Goal: Task Accomplishment & Management: Manage account settings

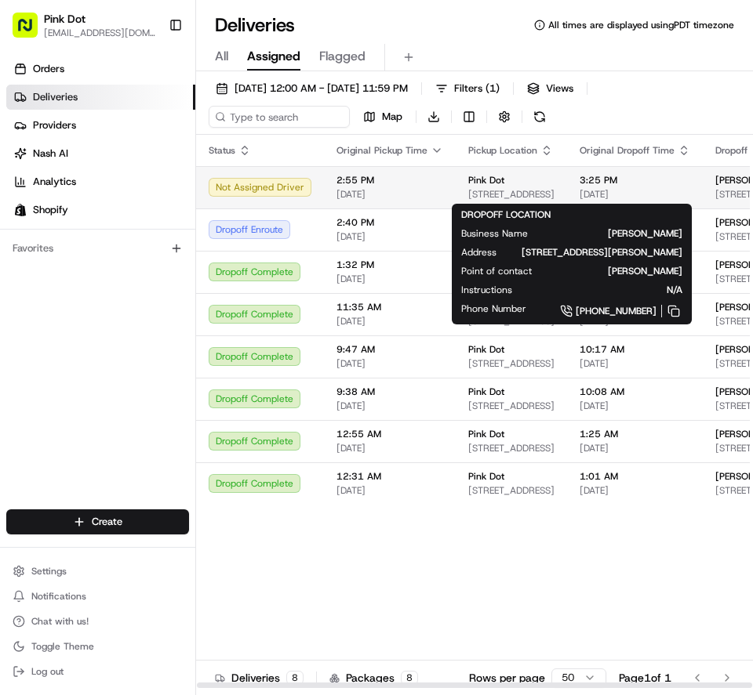
click at [734, 193] on span "[STREET_ADDRESS][PERSON_NAME]" at bounding box center [759, 194] width 89 height 13
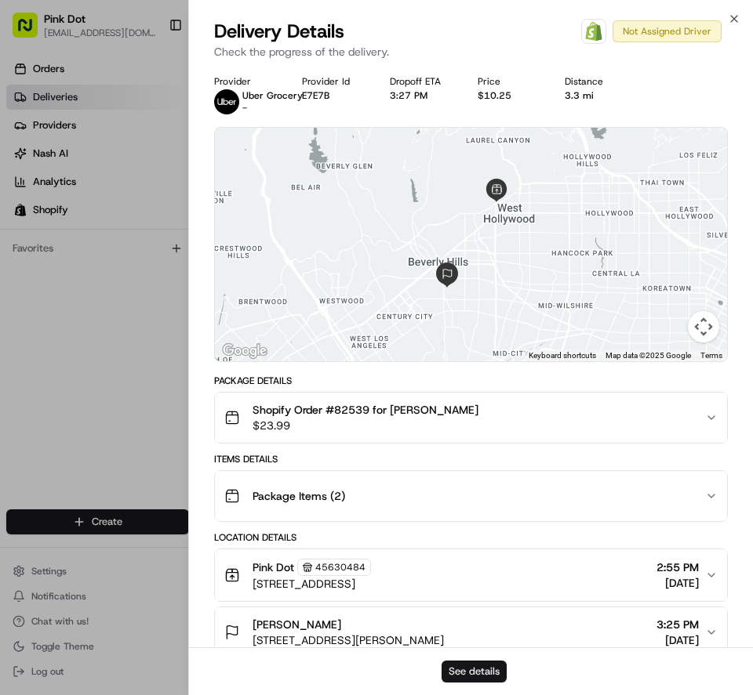
click at [493, 676] on button "See details" at bounding box center [473, 672] width 65 height 22
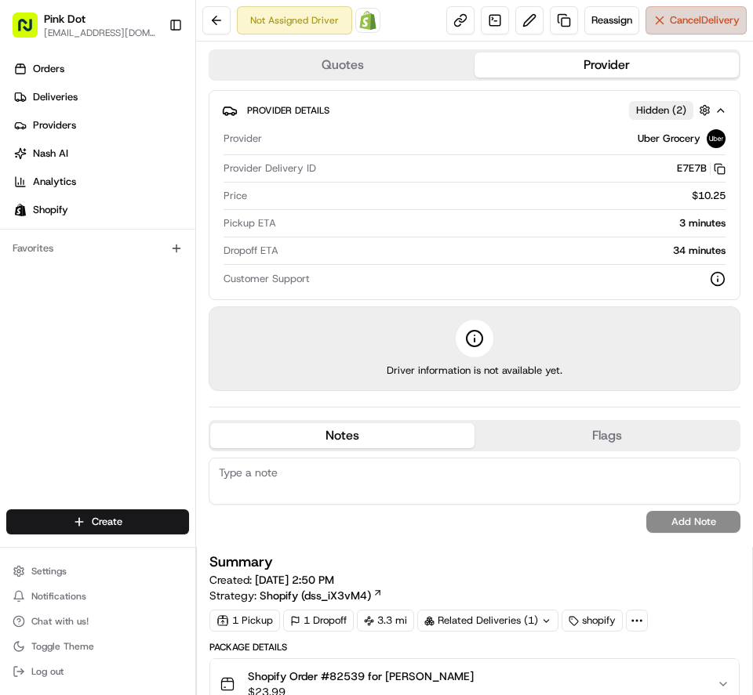
click at [684, 20] on span "Cancel Delivery" at bounding box center [705, 20] width 70 height 14
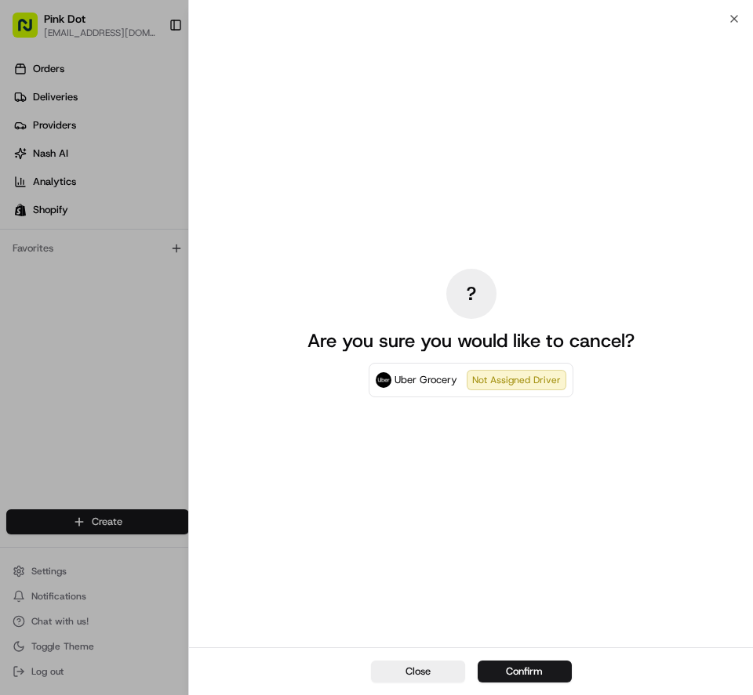
click at [514, 670] on button "Confirm" at bounding box center [524, 672] width 94 height 22
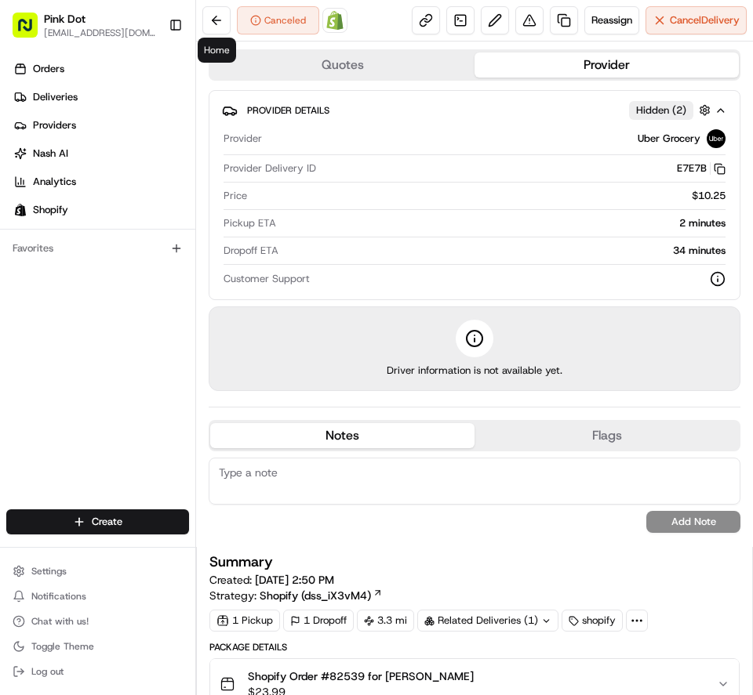
click at [232, 20] on div "Canceled Open Order in Shopify" at bounding box center [274, 20] width 145 height 28
click at [223, 18] on button at bounding box center [216, 20] width 28 height 28
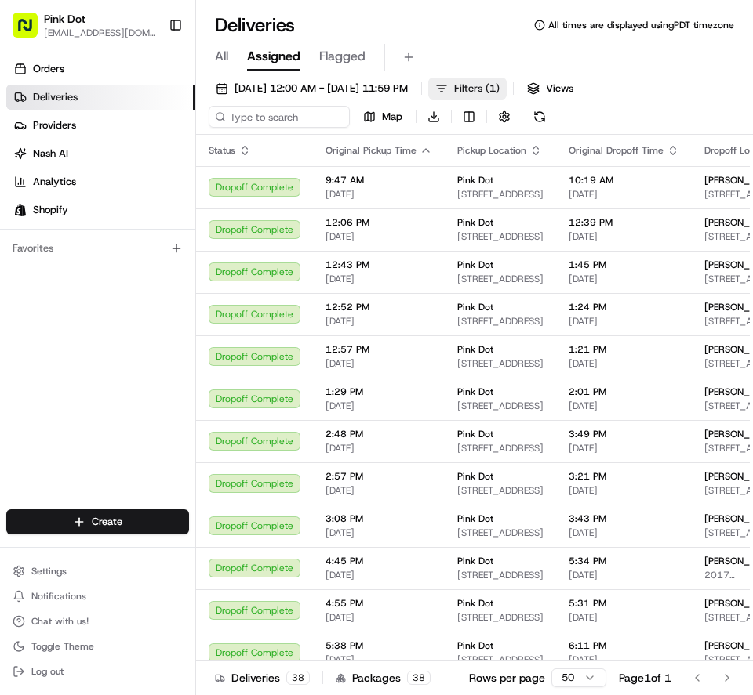
click at [499, 89] on span "Filters ( 1 )" at bounding box center [476, 89] width 45 height 14
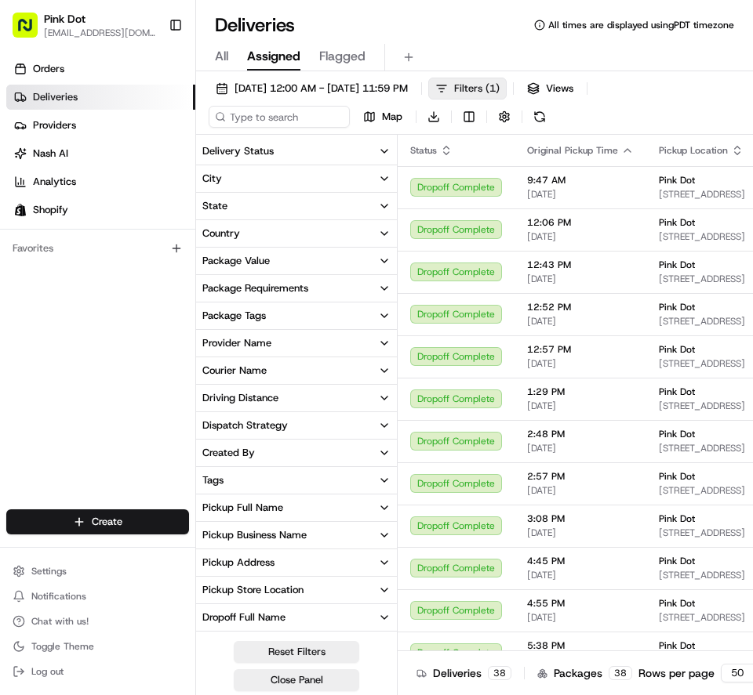
click at [499, 90] on span "Filters ( 1 )" at bounding box center [476, 89] width 45 height 14
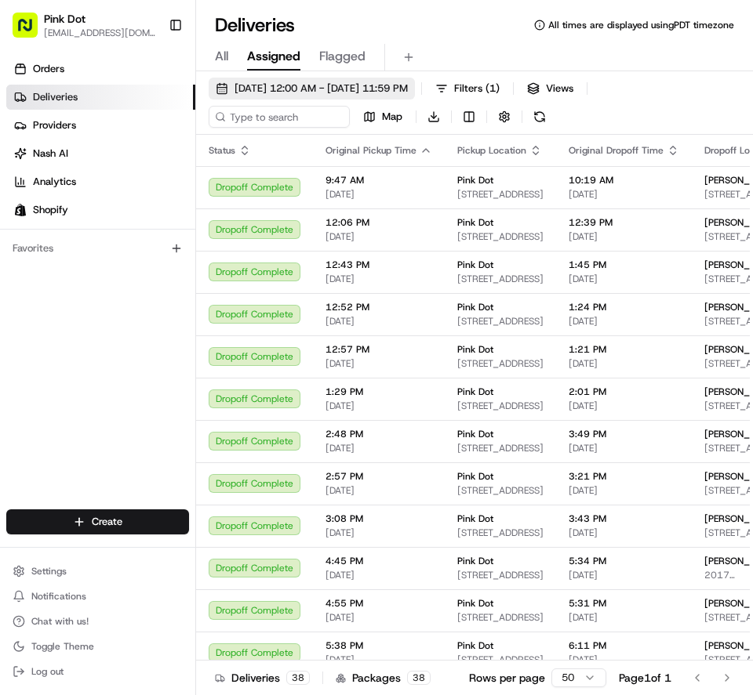
click at [310, 88] on span "03/28/2025 12:00 AM - 03/29/2025 11:59 PM" at bounding box center [320, 89] width 173 height 14
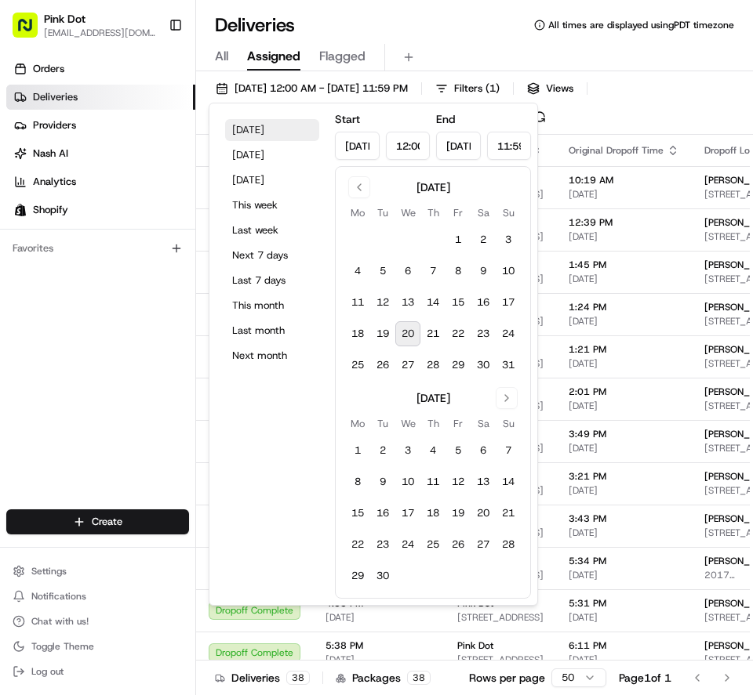
click at [243, 128] on button "Today" at bounding box center [272, 130] width 94 height 22
type input "Aug 20, 2025"
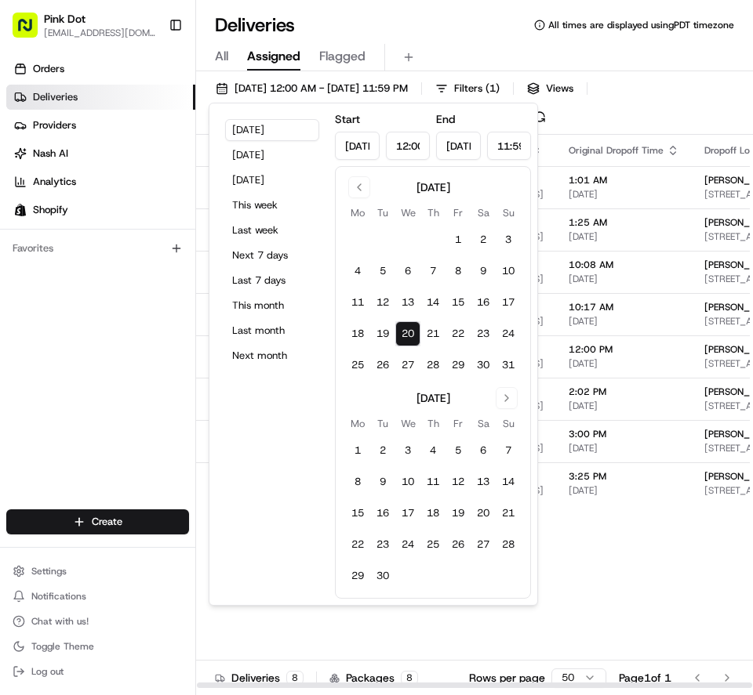
click at [622, 551] on div "Status Original Pickup Time Pickup Location Original Dropoff Time Dropoff Locat…" at bounding box center [592, 412] width 792 height 554
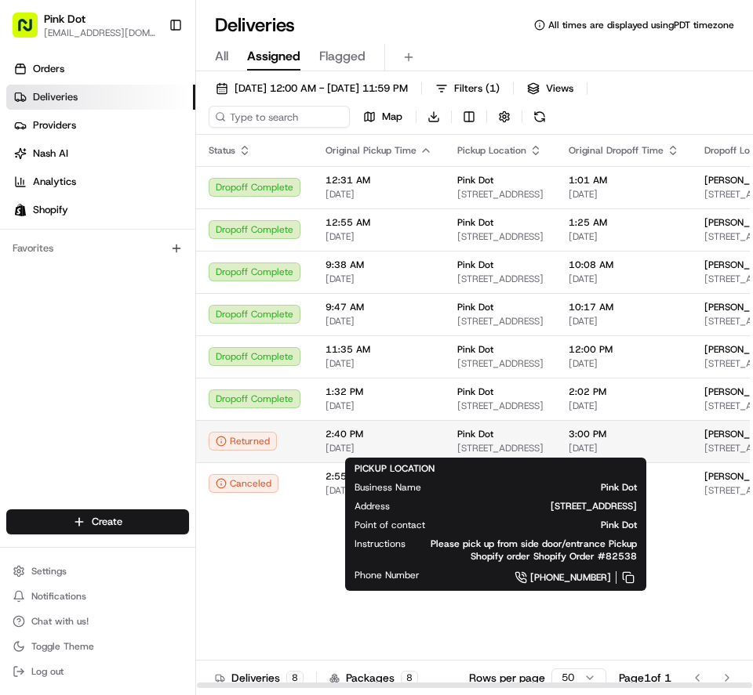
click at [495, 438] on div "Pink Dot" at bounding box center [500, 434] width 86 height 13
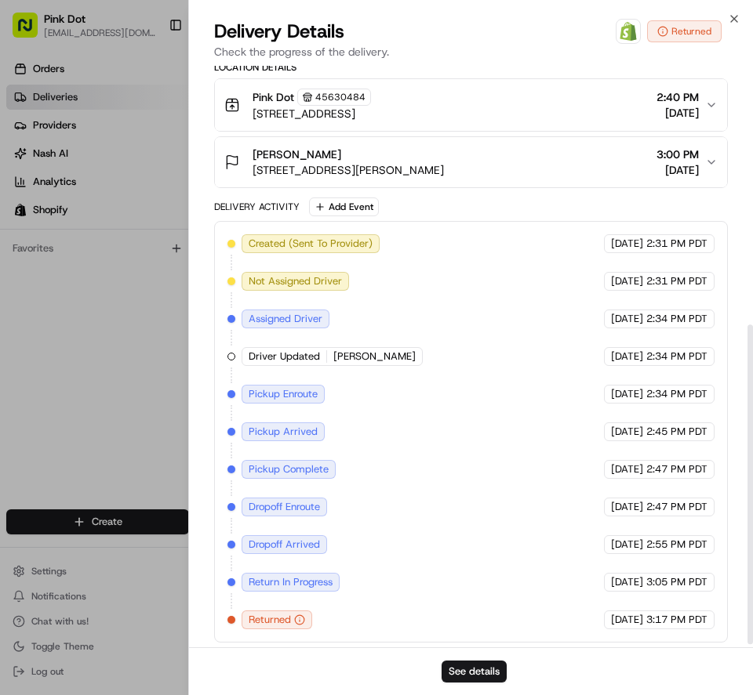
scroll to position [475, 0]
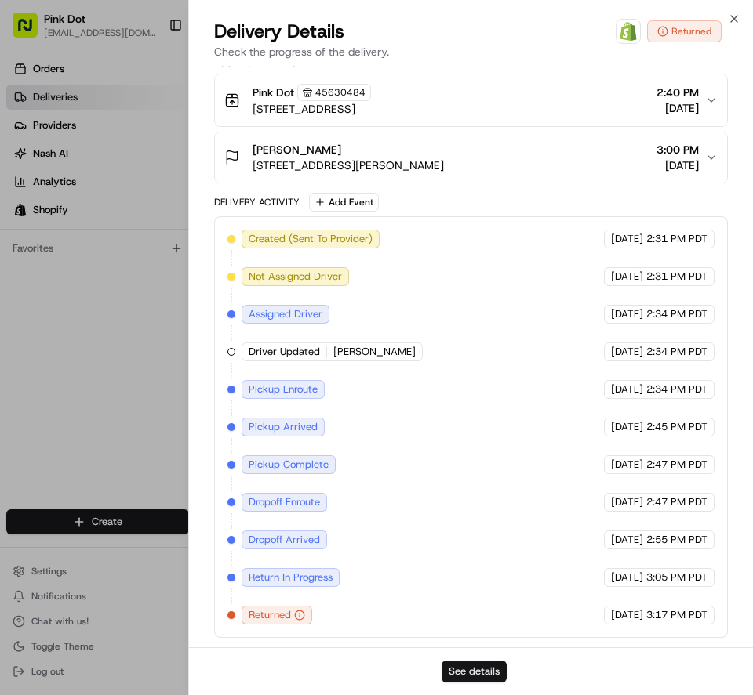
click at [475, 672] on button "See details" at bounding box center [473, 672] width 65 height 22
click at [728, 18] on icon "button" at bounding box center [734, 19] width 13 height 13
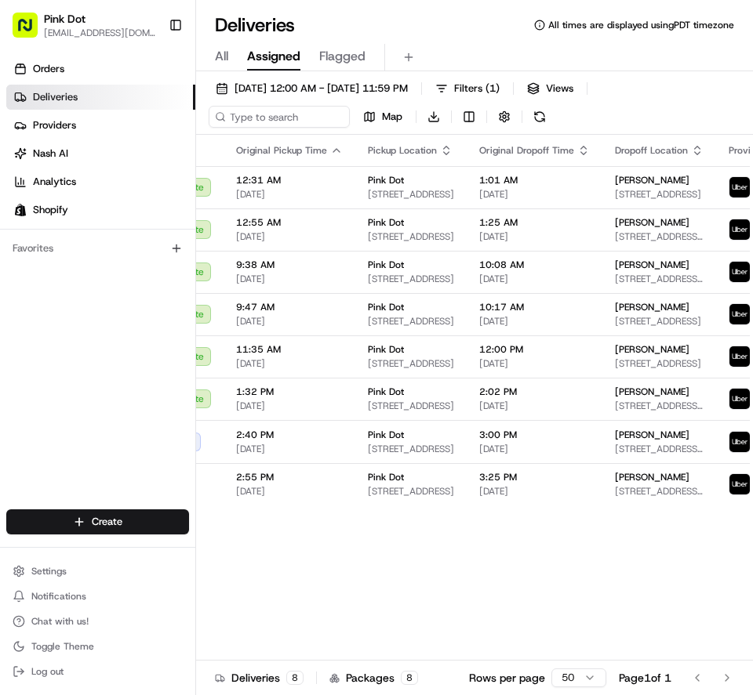
scroll to position [0, 89]
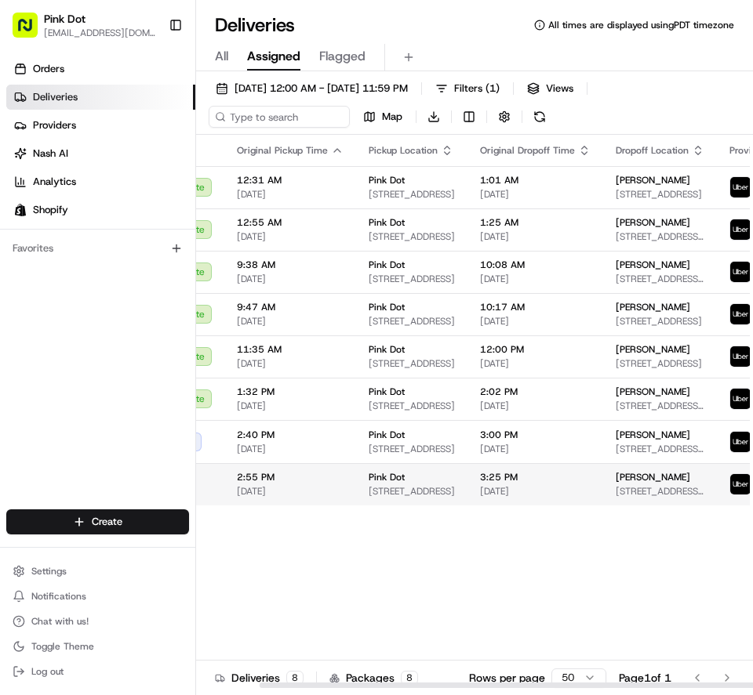
click at [629, 492] on span "[STREET_ADDRESS][PERSON_NAME]" at bounding box center [659, 491] width 89 height 13
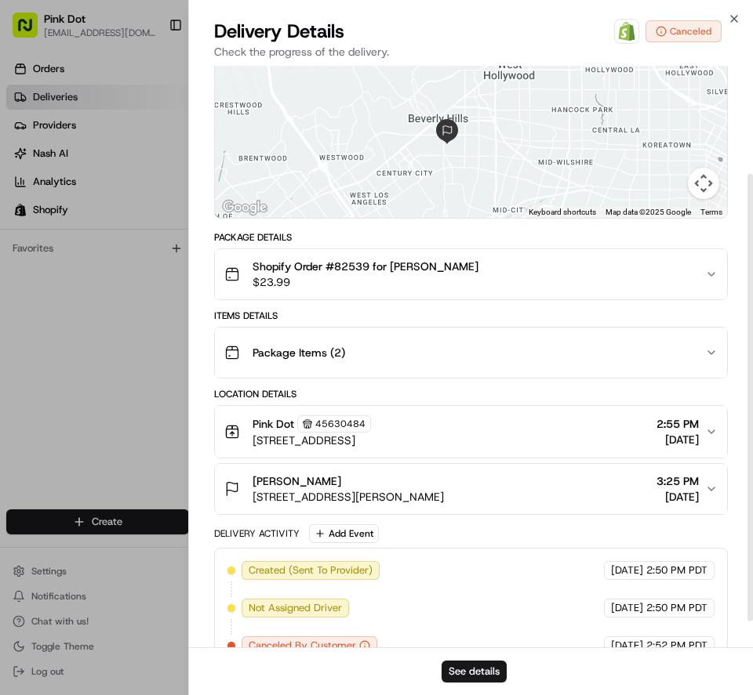
scroll to position [174, 0]
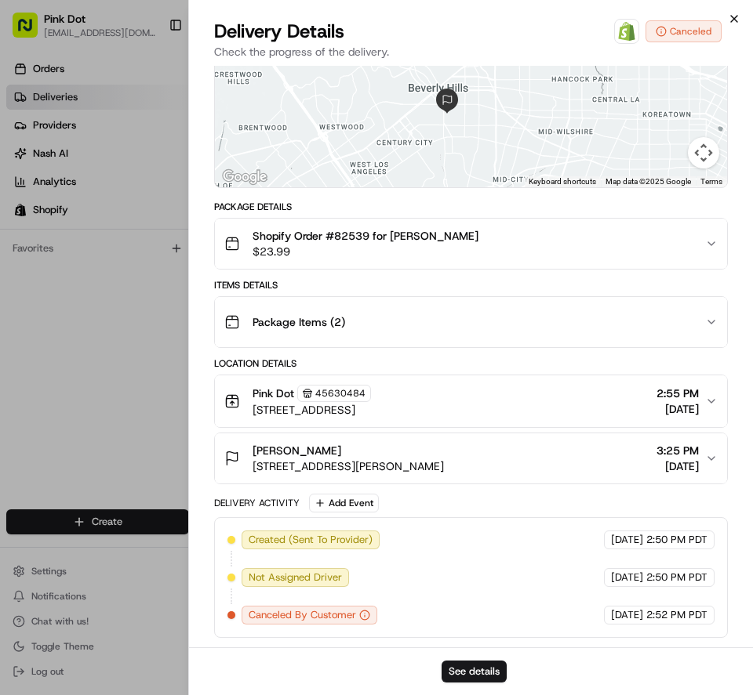
click at [738, 24] on icon "button" at bounding box center [734, 19] width 13 height 13
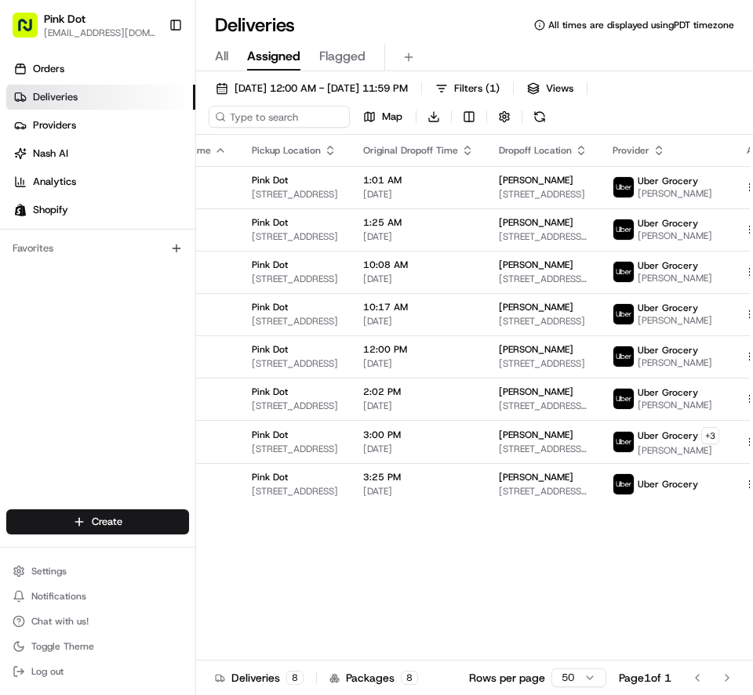
scroll to position [0, 209]
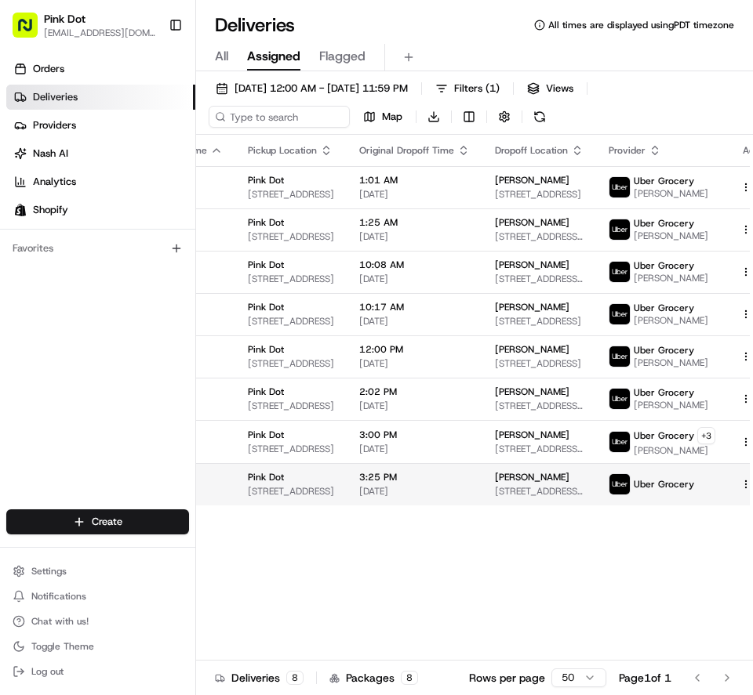
click at [531, 490] on span "[STREET_ADDRESS][PERSON_NAME]" at bounding box center [539, 491] width 89 height 13
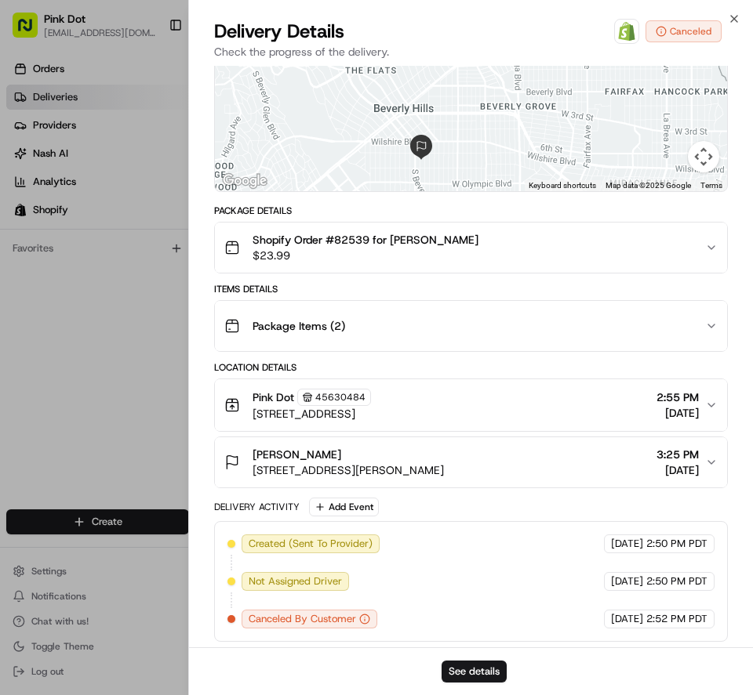
scroll to position [174, 0]
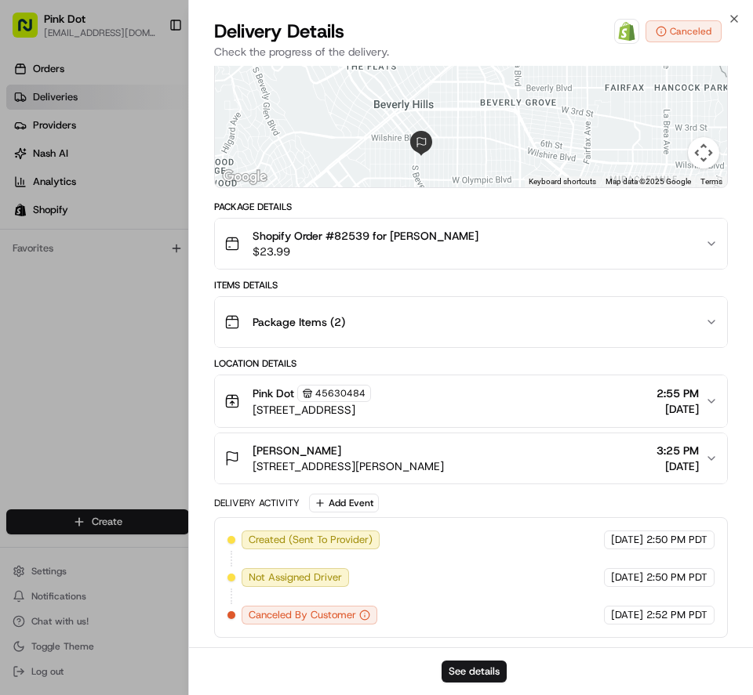
click at [547, 26] on div "Delivery Details Open Order in Shopify Canceled" at bounding box center [471, 31] width 514 height 25
click at [484, 666] on button "See details" at bounding box center [473, 672] width 65 height 22
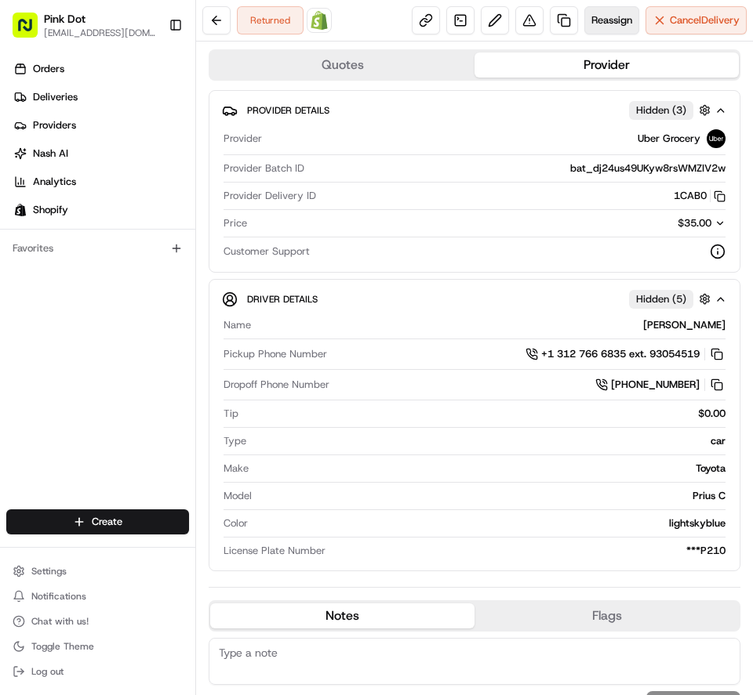
click at [597, 13] on span "Reassign" at bounding box center [611, 20] width 41 height 14
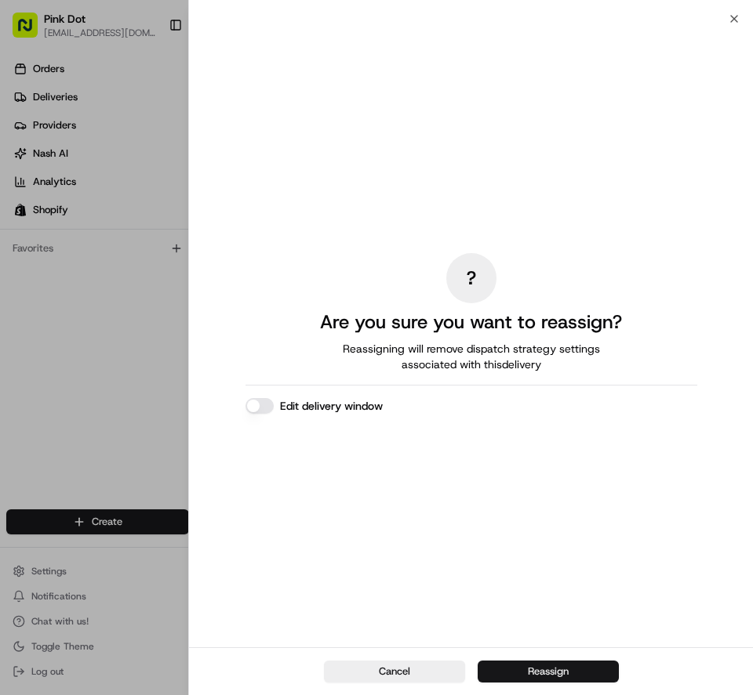
click at [516, 669] on button "Reassign" at bounding box center [547, 672] width 141 height 22
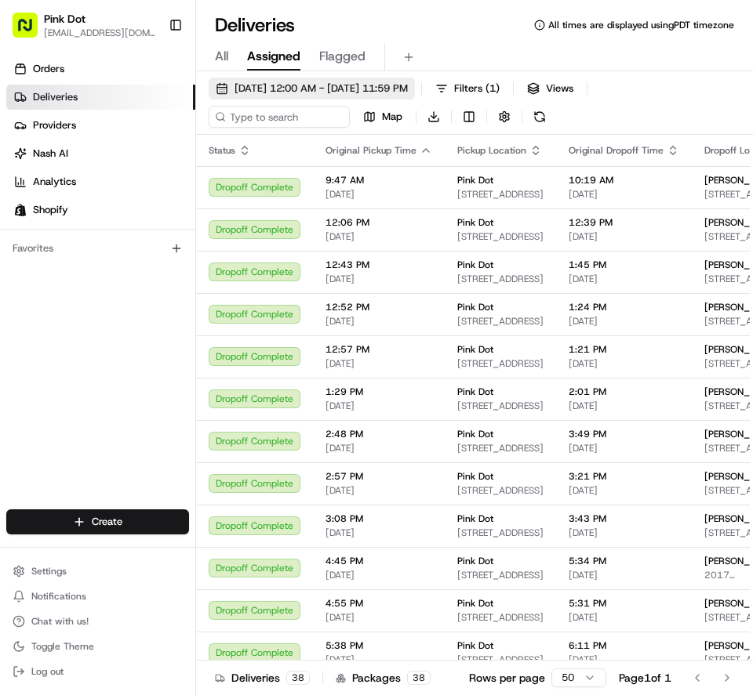
click at [310, 94] on span "03/28/2025 12:00 AM - 03/29/2025 11:59 PM" at bounding box center [320, 89] width 173 height 14
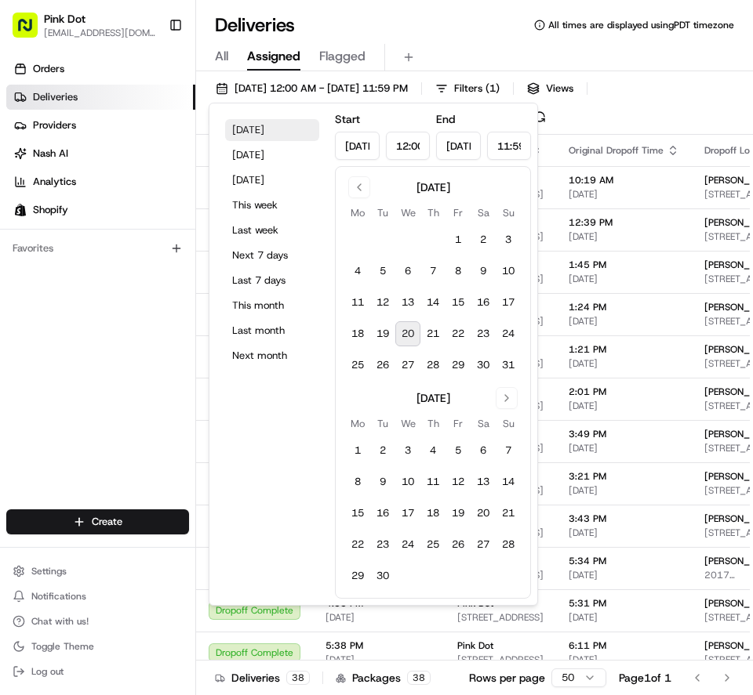
click at [260, 126] on button "Today" at bounding box center [272, 130] width 94 height 22
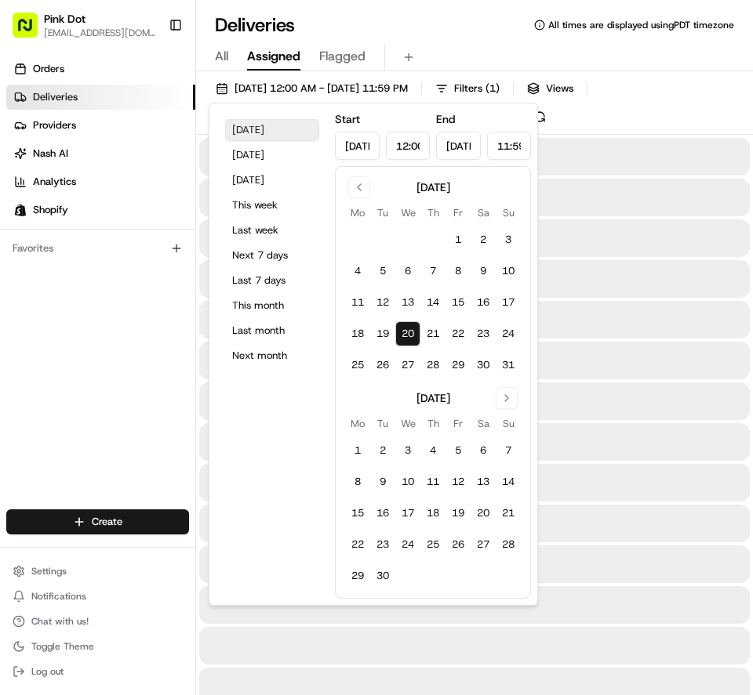
type input "Aug 20, 2025"
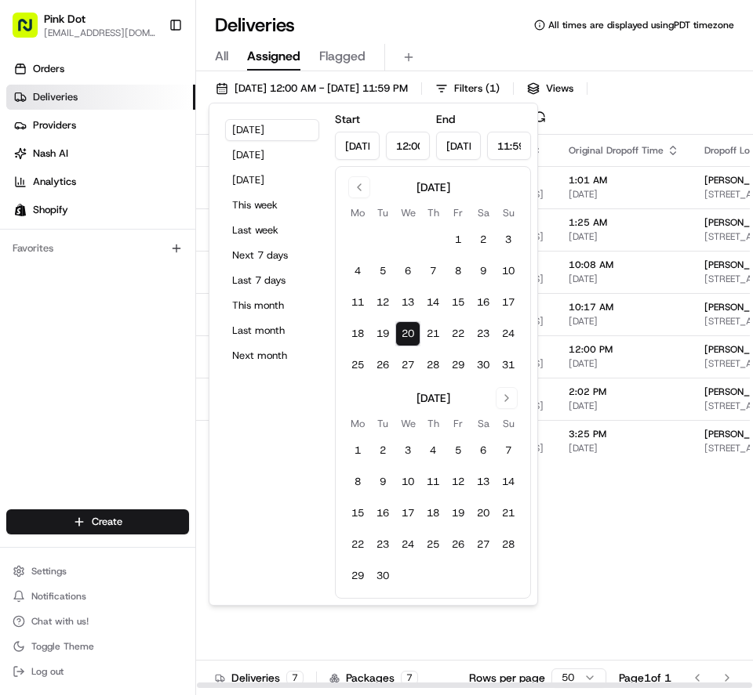
click at [662, 582] on div "Status Original Pickup Time Pickup Location Original Dropoff Time Dropoff Locat…" at bounding box center [592, 412] width 792 height 554
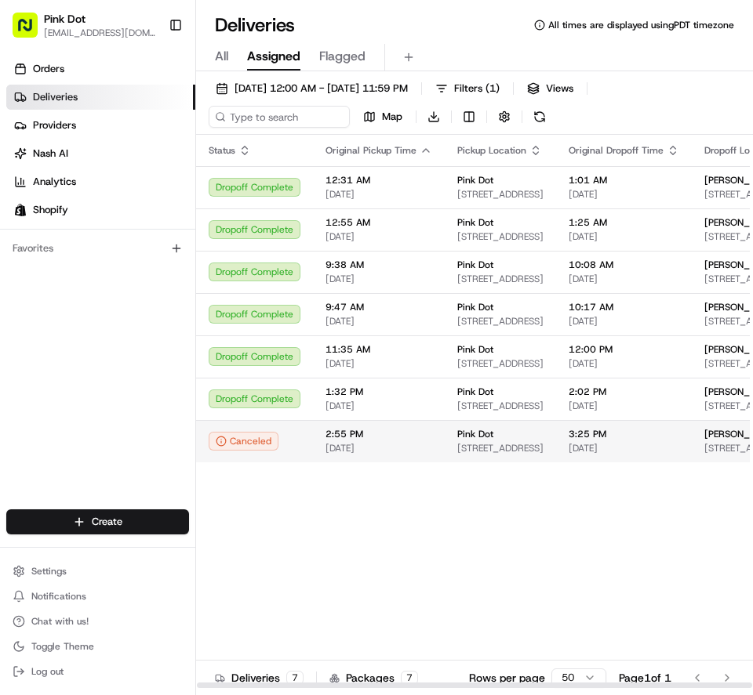
click at [693, 441] on td "grace Eriksen 232 S Reeves Dr #101, Beverly Hills, CA 90212, USA" at bounding box center [748, 441] width 114 height 42
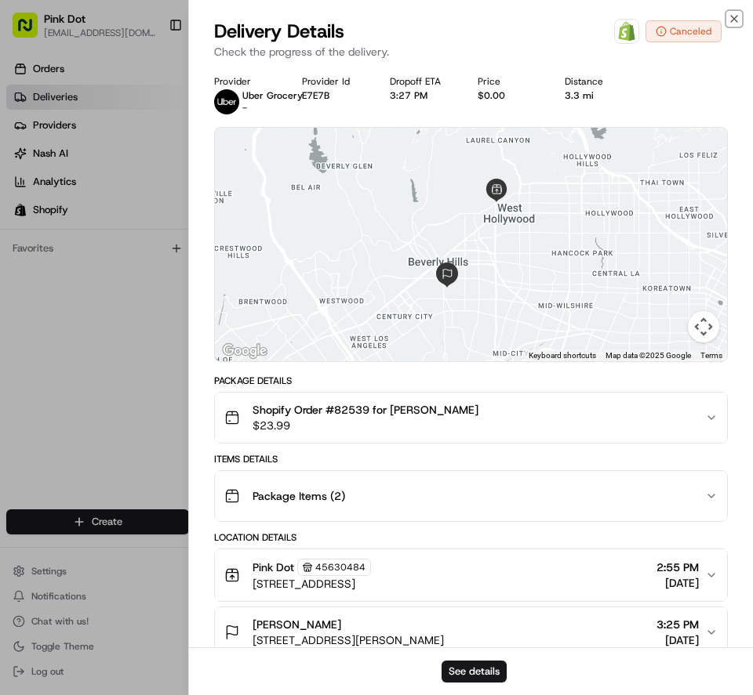
click at [734, 17] on icon "button" at bounding box center [734, 19] width 13 height 13
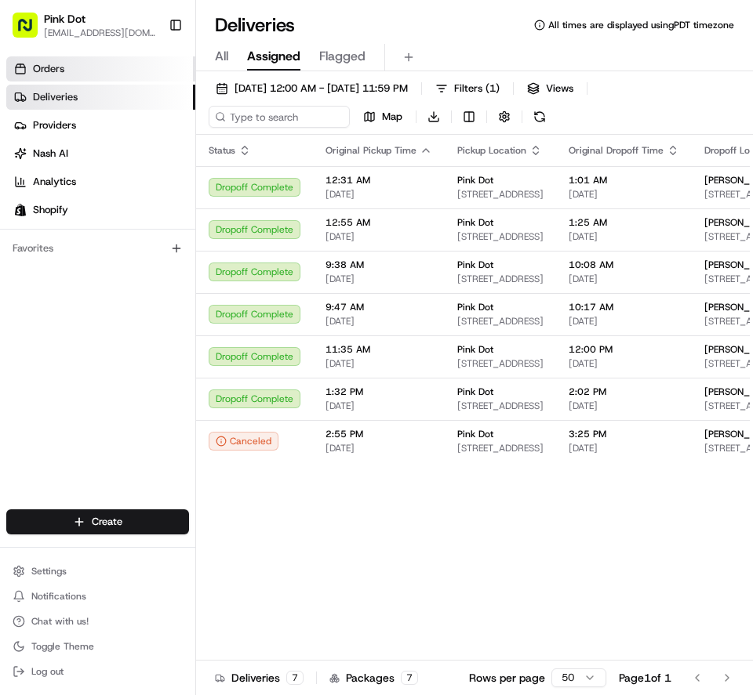
click at [74, 66] on link "Orders" at bounding box center [100, 68] width 189 height 25
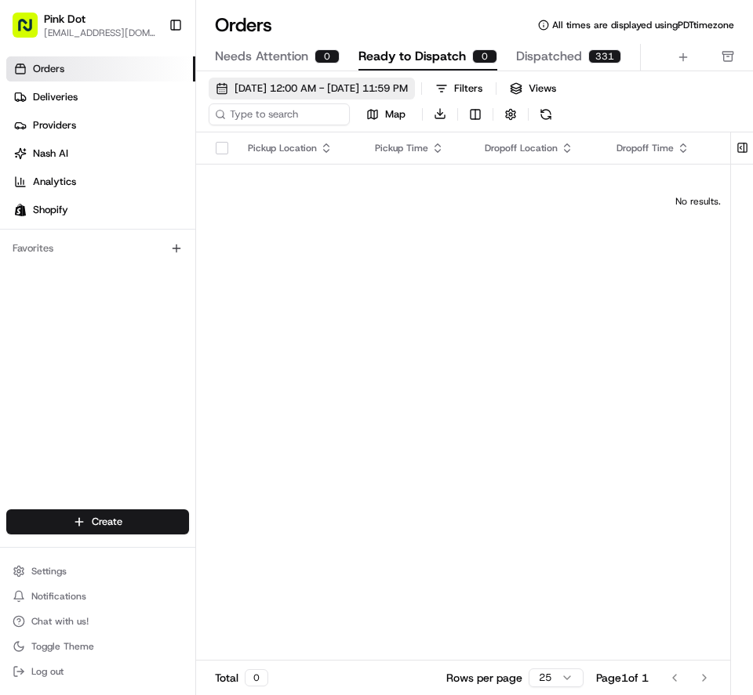
click at [289, 84] on span "08/01/2025 12:00 AM - 08/31/2025 11:59 PM" at bounding box center [320, 89] width 173 height 14
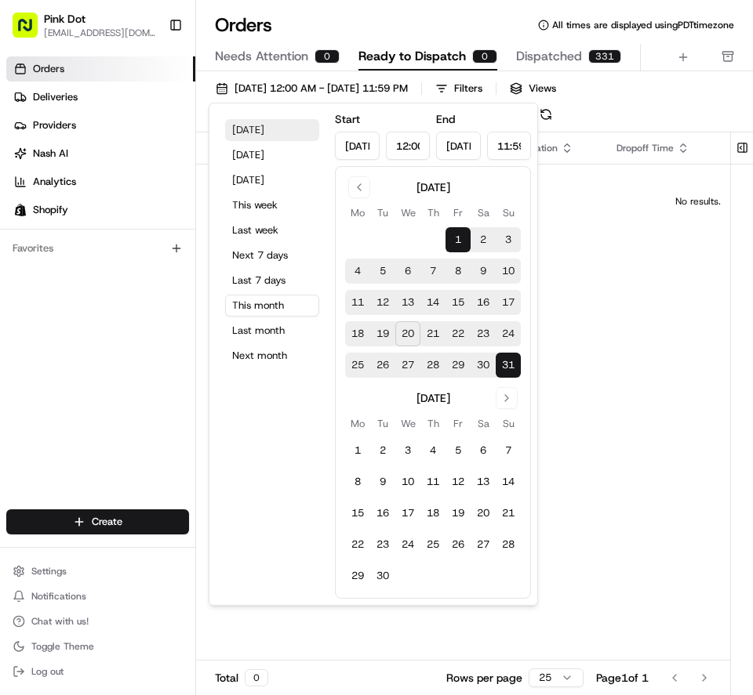
click at [257, 131] on button "Today" at bounding box center [272, 130] width 94 height 22
type input "Aug 20, 2025"
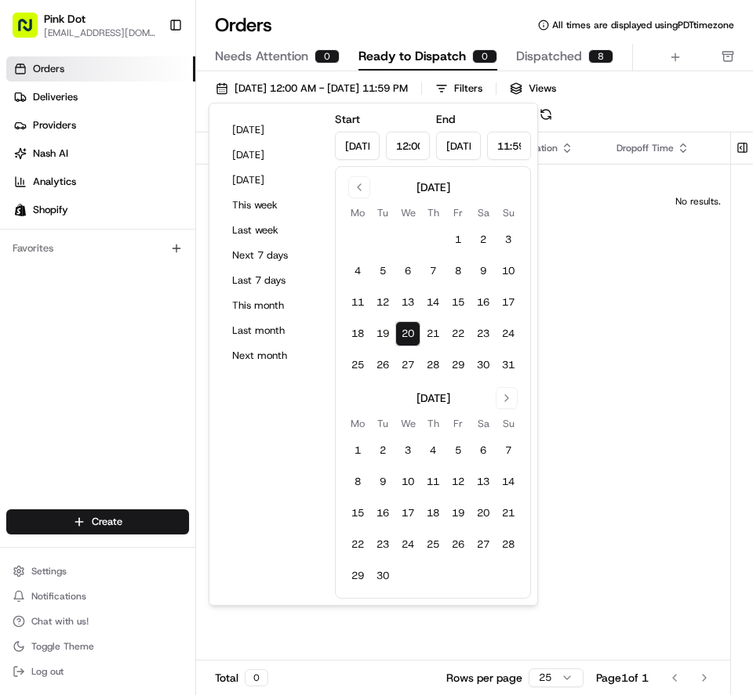
click at [587, 274] on div "Pickup Location Pickup Time Dropoff Location Dropoff Time Order Value Order Det…" at bounding box center [697, 409] width 1003 height 554
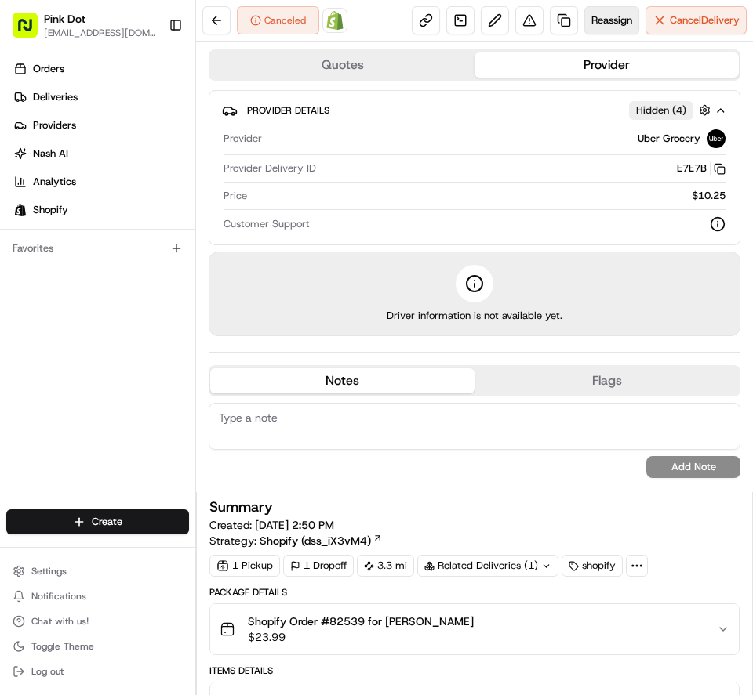
click at [605, 21] on span "Reassign" at bounding box center [611, 20] width 41 height 14
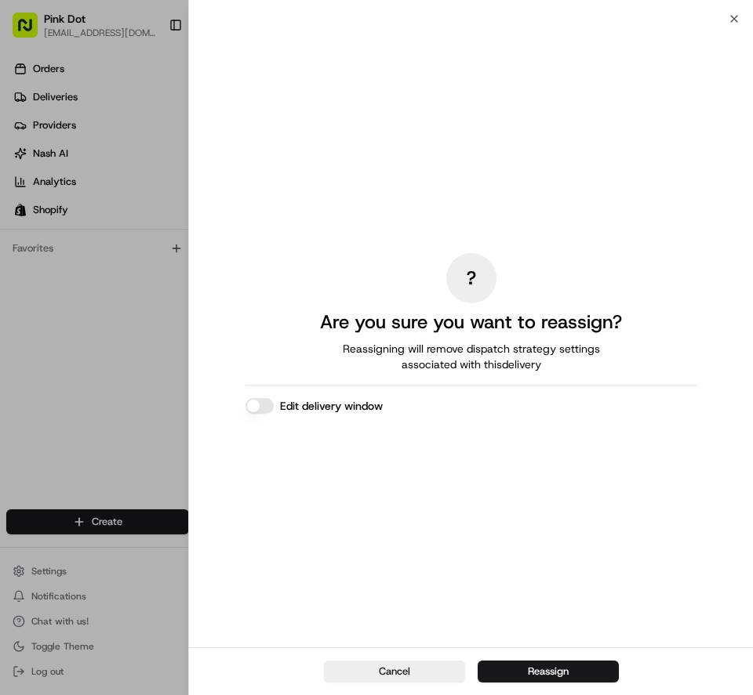
click at [502, 509] on div "? Are you sure you want to reassign? Reassigning will remove dispatch strategy …" at bounding box center [471, 333] width 452 height 622
click at [390, 489] on div "? Are you sure you want to reassign? Reassigning will remove dispatch strategy …" at bounding box center [471, 333] width 452 height 622
click at [507, 512] on div "? Are you sure you want to reassign? Reassigning will remove dispatch strategy …" at bounding box center [471, 333] width 452 height 622
click at [264, 403] on button "Edit delivery window" at bounding box center [259, 406] width 28 height 16
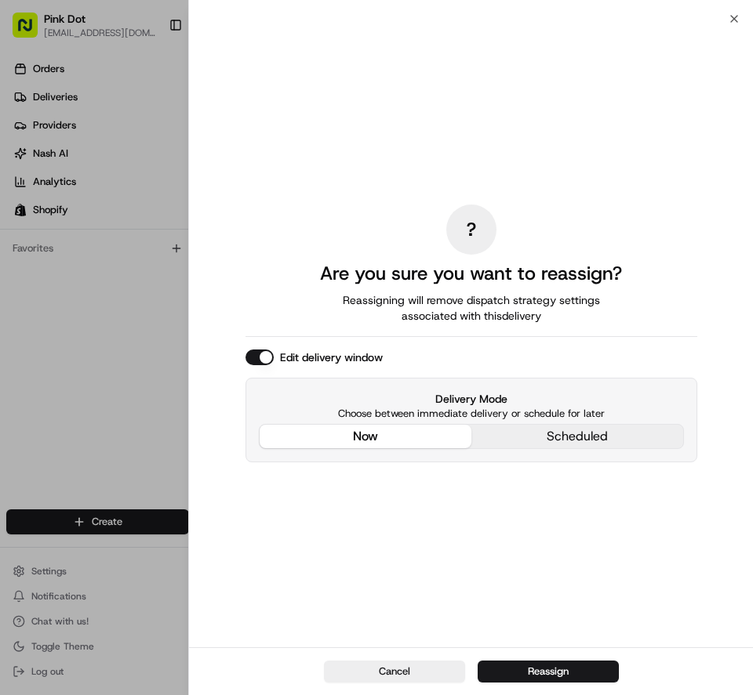
click at [270, 365] on div "Edit delivery window" at bounding box center [471, 358] width 452 height 16
click at [591, 676] on button "Reassign" at bounding box center [547, 672] width 141 height 22
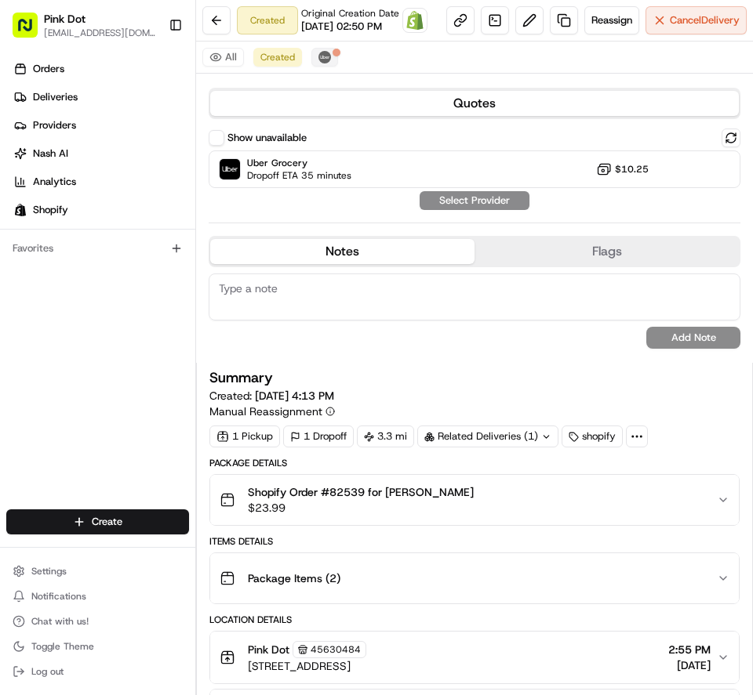
click at [335, 56] on div at bounding box center [336, 53] width 8 height 8
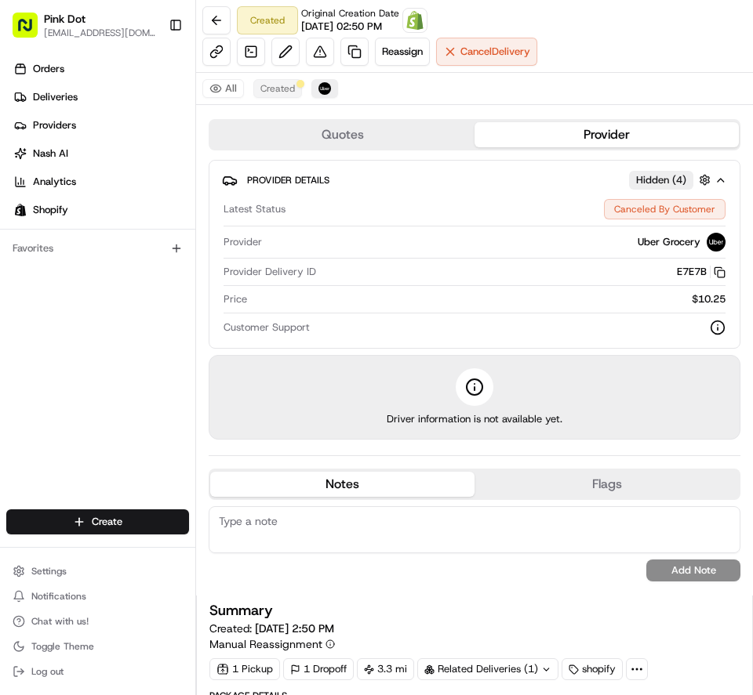
click at [279, 90] on span "Created" at bounding box center [277, 88] width 34 height 13
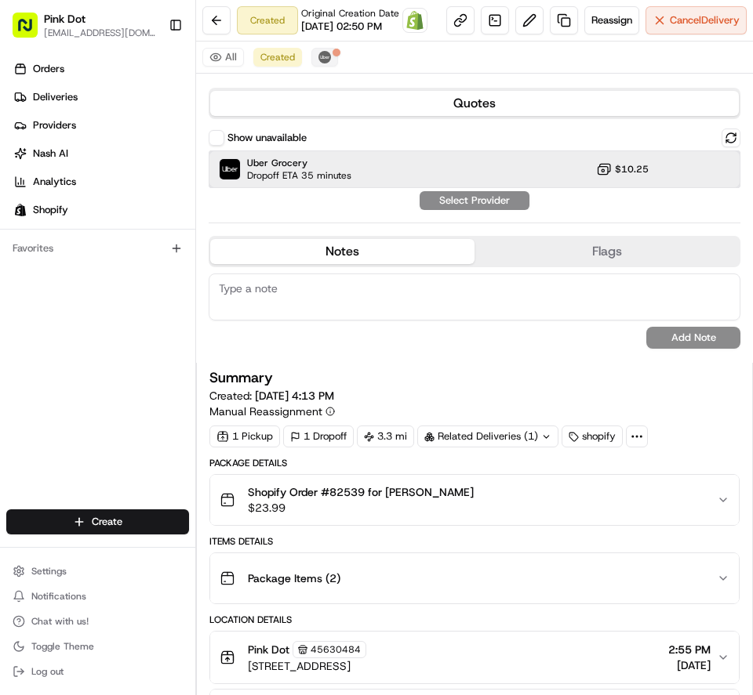
click at [307, 169] on span "Uber Grocery" at bounding box center [299, 163] width 104 height 13
click at [500, 210] on button "Assign Provider" at bounding box center [474, 200] width 111 height 19
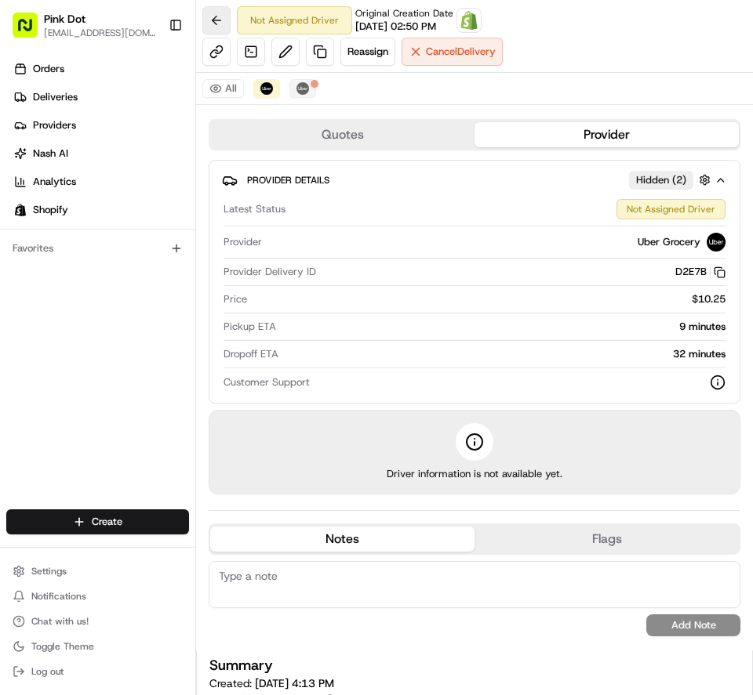
click at [213, 21] on button at bounding box center [216, 20] width 28 height 28
